Goal: Find specific page/section: Find specific page/section

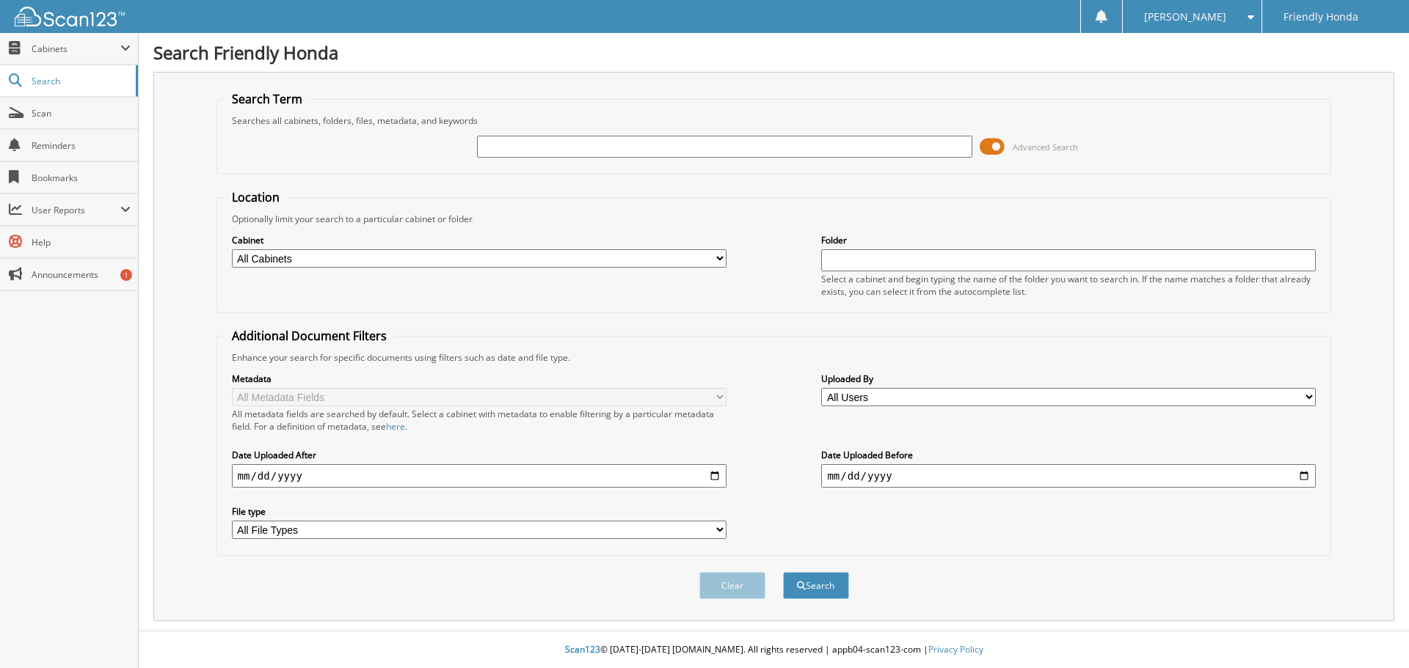
click at [553, 148] on input "text" at bounding box center [724, 147] width 495 height 22
type input "[PERSON_NAME] 20385"
click at [783, 572] on button "Search" at bounding box center [816, 585] width 66 height 27
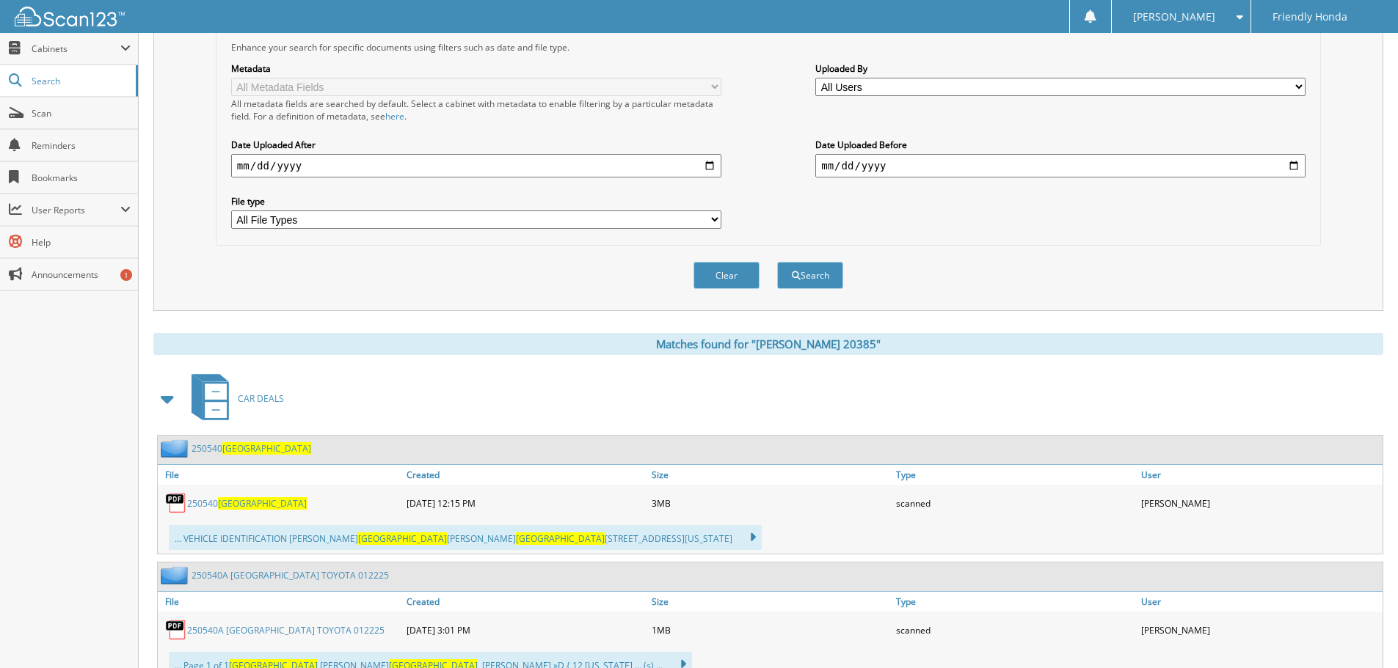
scroll to position [368, 0]
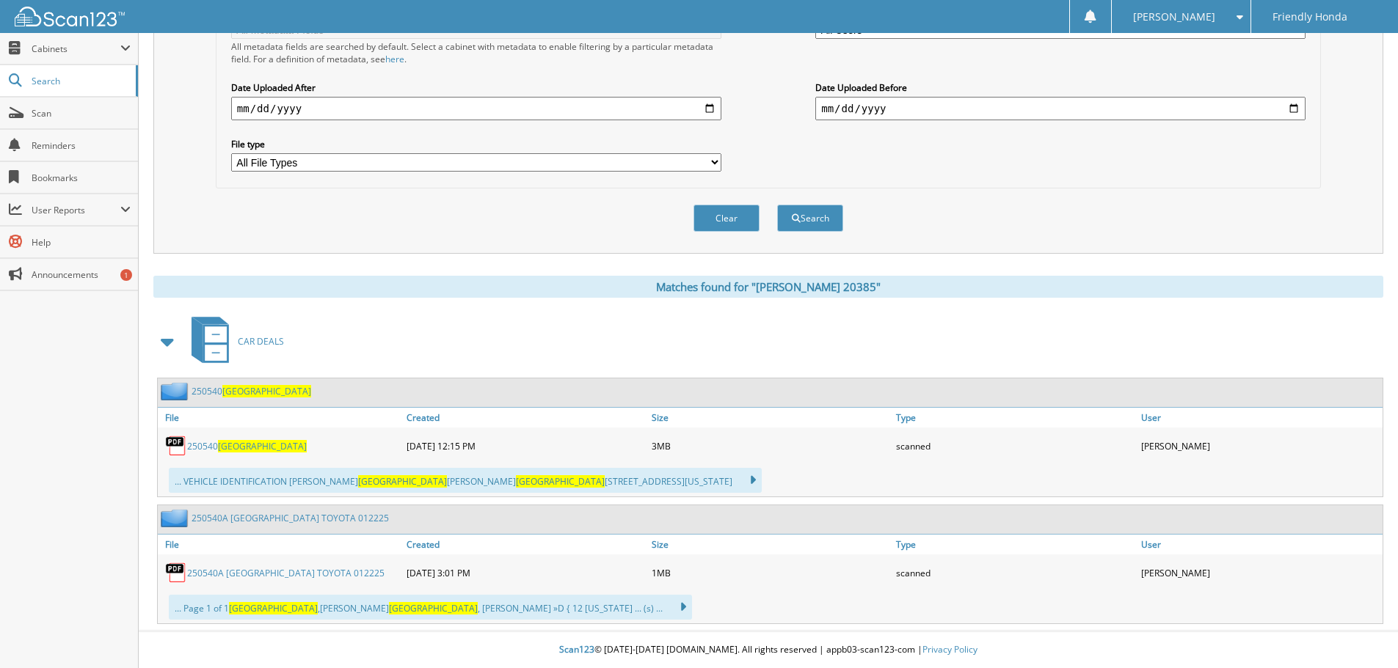
click at [214, 442] on link "250540 [GEOGRAPHIC_DATA]" at bounding box center [247, 446] width 120 height 12
